Goal: Information Seeking & Learning: Learn about a topic

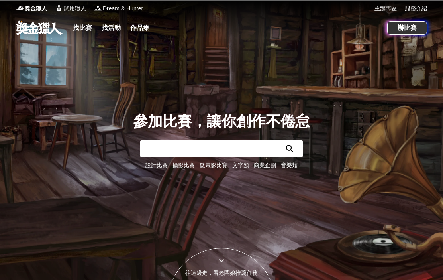
click at [82, 27] on link "找比賽" at bounding box center [82, 27] width 25 height 11
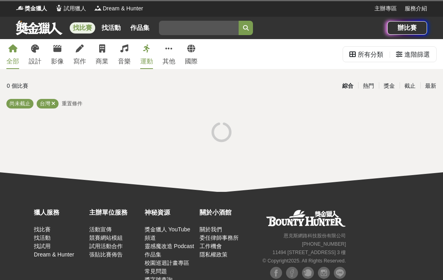
click at [37, 58] on div "設計" at bounding box center [35, 62] width 13 height 10
click at [35, 57] on div "設計" at bounding box center [35, 62] width 13 height 10
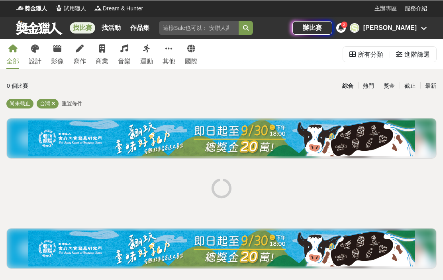
click at [209, 193] on div at bounding box center [221, 189] width 437 height 30
click at [29, 55] on link "設計" at bounding box center [35, 54] width 13 height 30
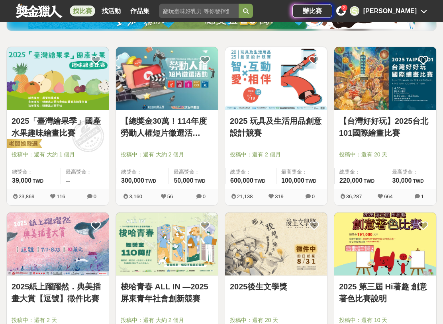
scroll to position [127, 0]
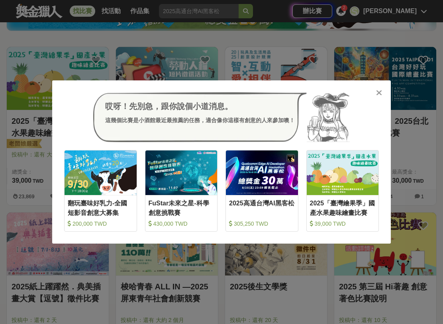
click at [378, 93] on icon at bounding box center [379, 93] width 6 height 8
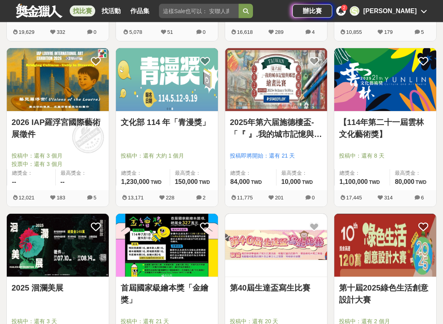
scroll to position [464, 0]
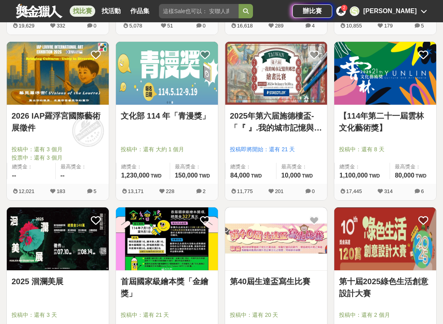
click at [27, 146] on span "投稿中：還有 3 個月" at bounding box center [58, 149] width 92 height 8
click at [25, 112] on link "2026 IAP羅浮宮國際藝術展徵件" at bounding box center [58, 122] width 92 height 24
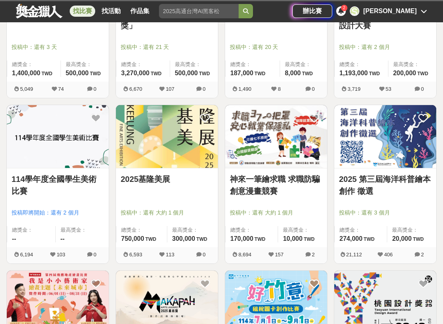
scroll to position [735, 0]
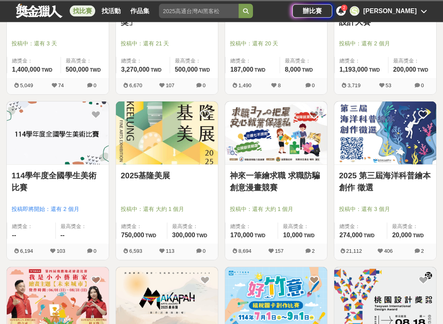
click at [20, 177] on link "114學年度全國學生美術比賽" at bounding box center [58, 182] width 92 height 24
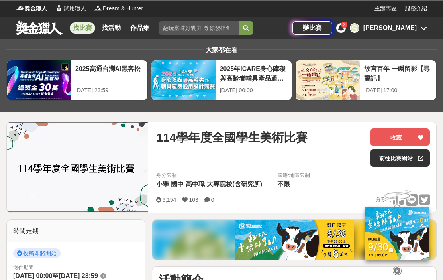
click at [396, 269] on icon at bounding box center [397, 270] width 9 height 9
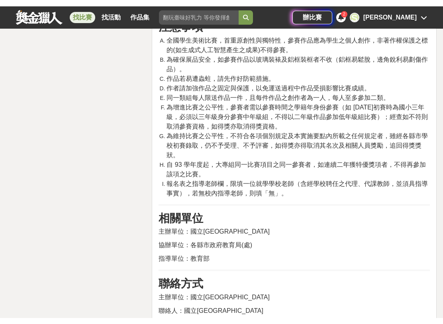
scroll to position [4255, 0]
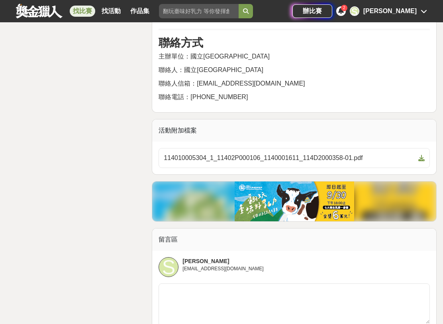
click at [425, 148] on link "114010005304_1_11402P000106_1140001611_114D2000358-01.pdf" at bounding box center [294, 158] width 271 height 20
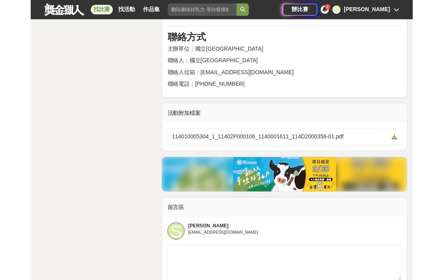
scroll to position [4277, 0]
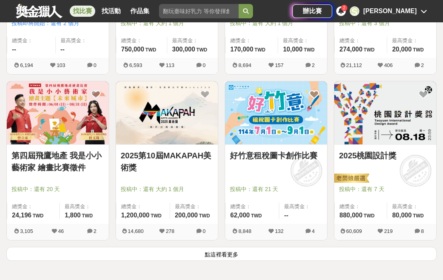
scroll to position [921, 0]
click at [338, 259] on button "點這裡看更多" at bounding box center [221, 254] width 430 height 14
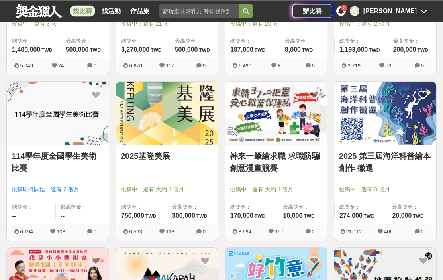
scroll to position [754, 0]
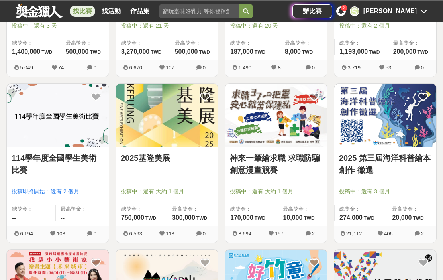
click at [423, 138] on img at bounding box center [385, 115] width 102 height 63
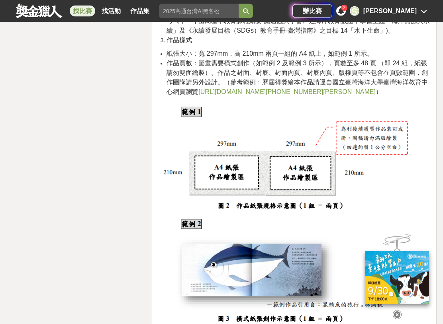
scroll to position [1286, 0]
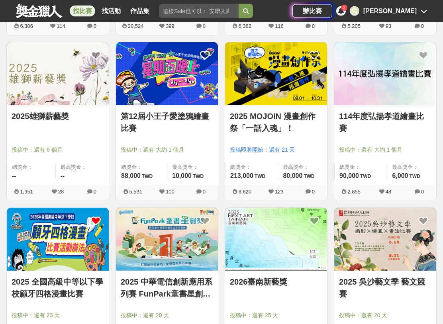
scroll to position [1292, 0]
click at [287, 104] on img at bounding box center [276, 73] width 102 height 63
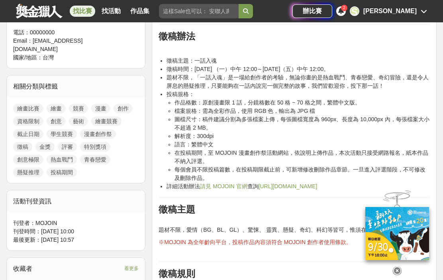
scroll to position [329, 0]
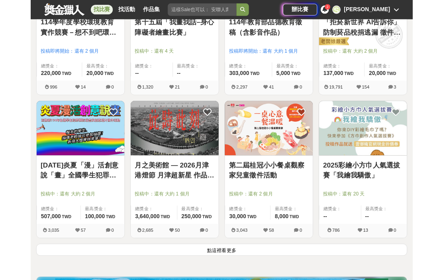
scroll to position [1955, 0]
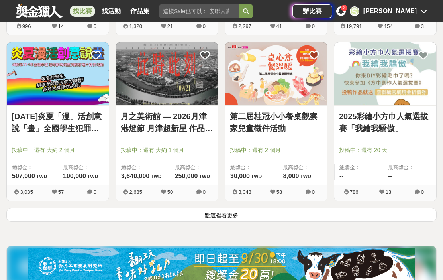
click at [284, 218] on button "點這裡看更多" at bounding box center [221, 215] width 430 height 14
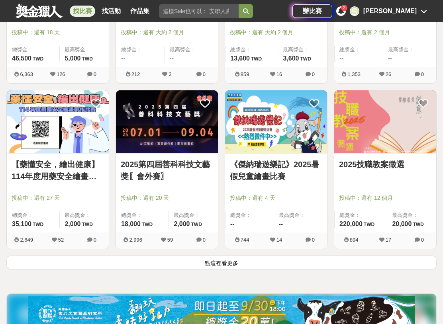
scroll to position [2957, 0]
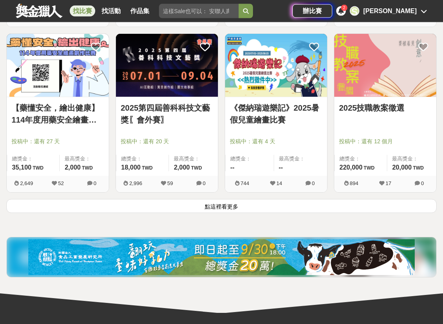
click at [333, 212] on button "點這裡看更多" at bounding box center [221, 207] width 430 height 14
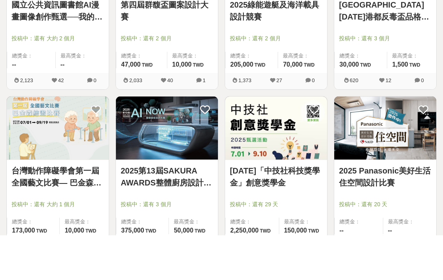
scroll to position [3724, 0]
